Goal: Task Accomplishment & Management: Use online tool/utility

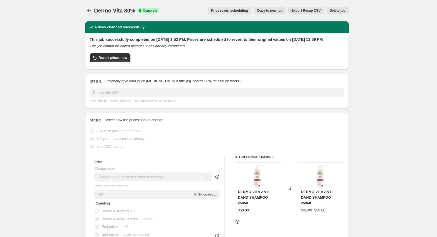
select select "percentage"
select select "vendor"
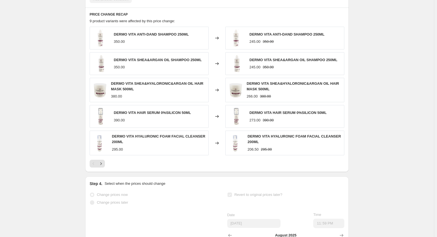
scroll to position [416, 0]
click at [112, 101] on div "DERMO VITA SHEA&HYALORONIC&ARGAN OIL HAIR MASK 500ML 380.00" at bounding box center [149, 89] width 119 height 24
click at [113, 125] on div "DERMO VITA HAIR SERUM 0%SILICON 50ML 390.00" at bounding box center [149, 115] width 119 height 23
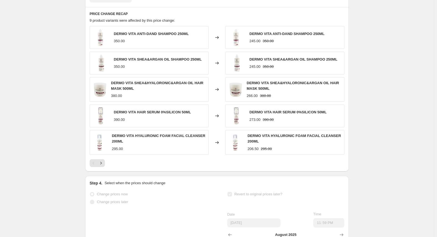
click at [120, 151] on div "295.00" at bounding box center [117, 149] width 11 height 6
click at [97, 167] on div "Pagination" at bounding box center [94, 163] width 8 height 8
click at [108, 167] on div at bounding box center [217, 163] width 255 height 8
click at [104, 166] on icon "Next" at bounding box center [101, 163] width 6 height 6
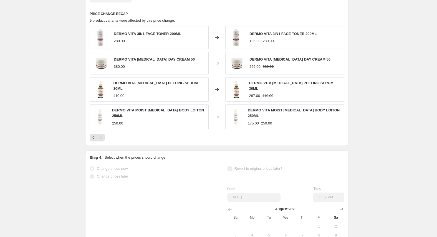
click at [118, 44] on div "280.00" at bounding box center [119, 41] width 11 height 6
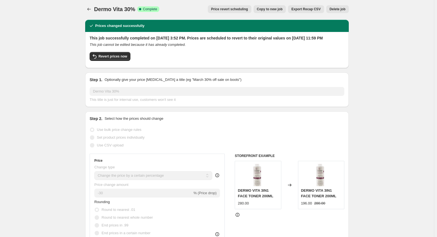
scroll to position [0, 0]
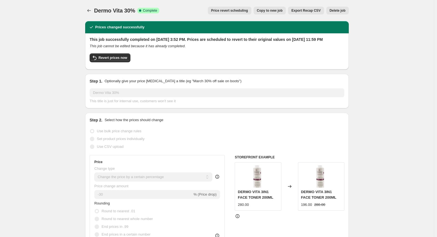
click at [94, 14] on div at bounding box center [89, 11] width 9 height 8
click at [90, 11] on icon "Price change jobs" at bounding box center [89, 11] width 6 height 6
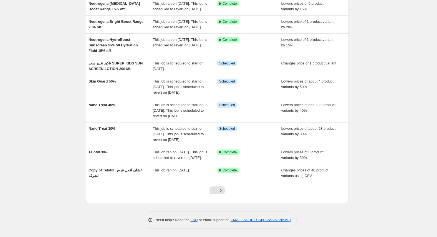
scroll to position [110, 0]
